Goal: Task Accomplishment & Management: Manage account settings

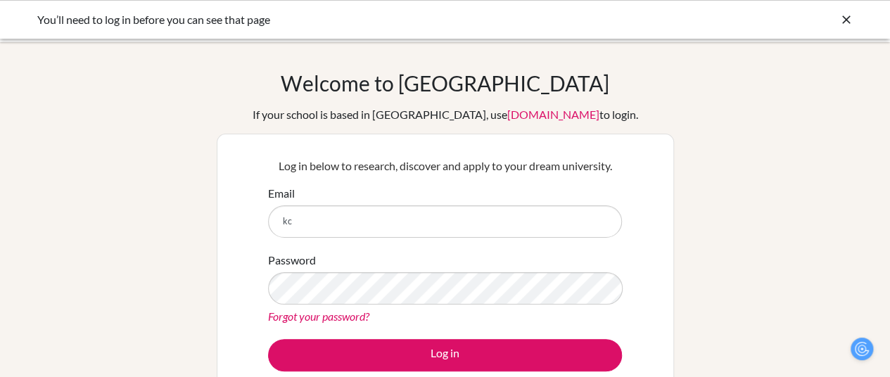
type input "kchin@dalat.org"
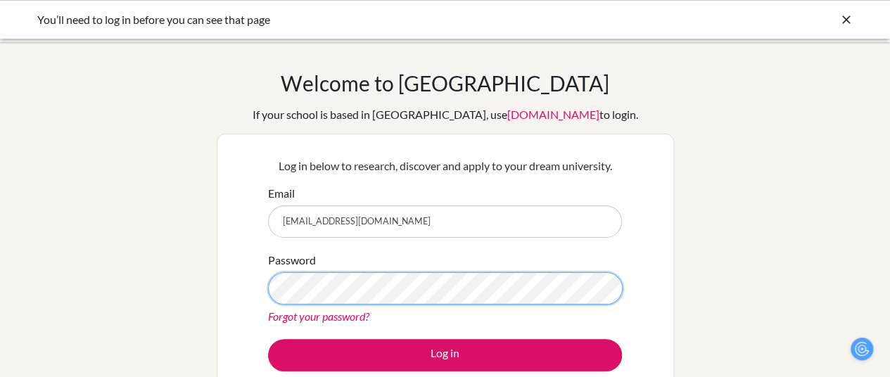
click at [268, 339] on button "Log in" at bounding box center [445, 355] width 354 height 32
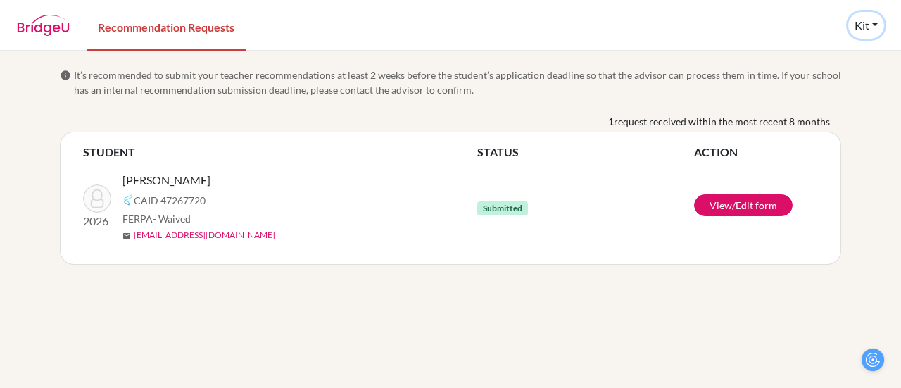
click at [868, 26] on button "Kit" at bounding box center [866, 25] width 36 height 27
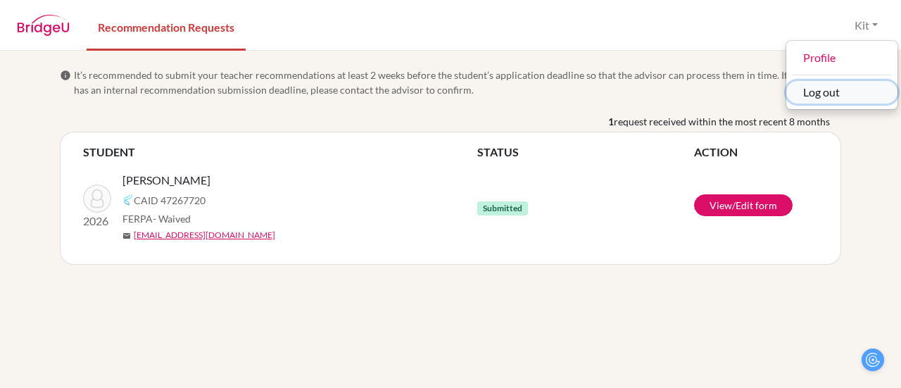
click at [834, 88] on button "Log out" at bounding box center [841, 92] width 111 height 23
